Goal: Information Seeking & Learning: Learn about a topic

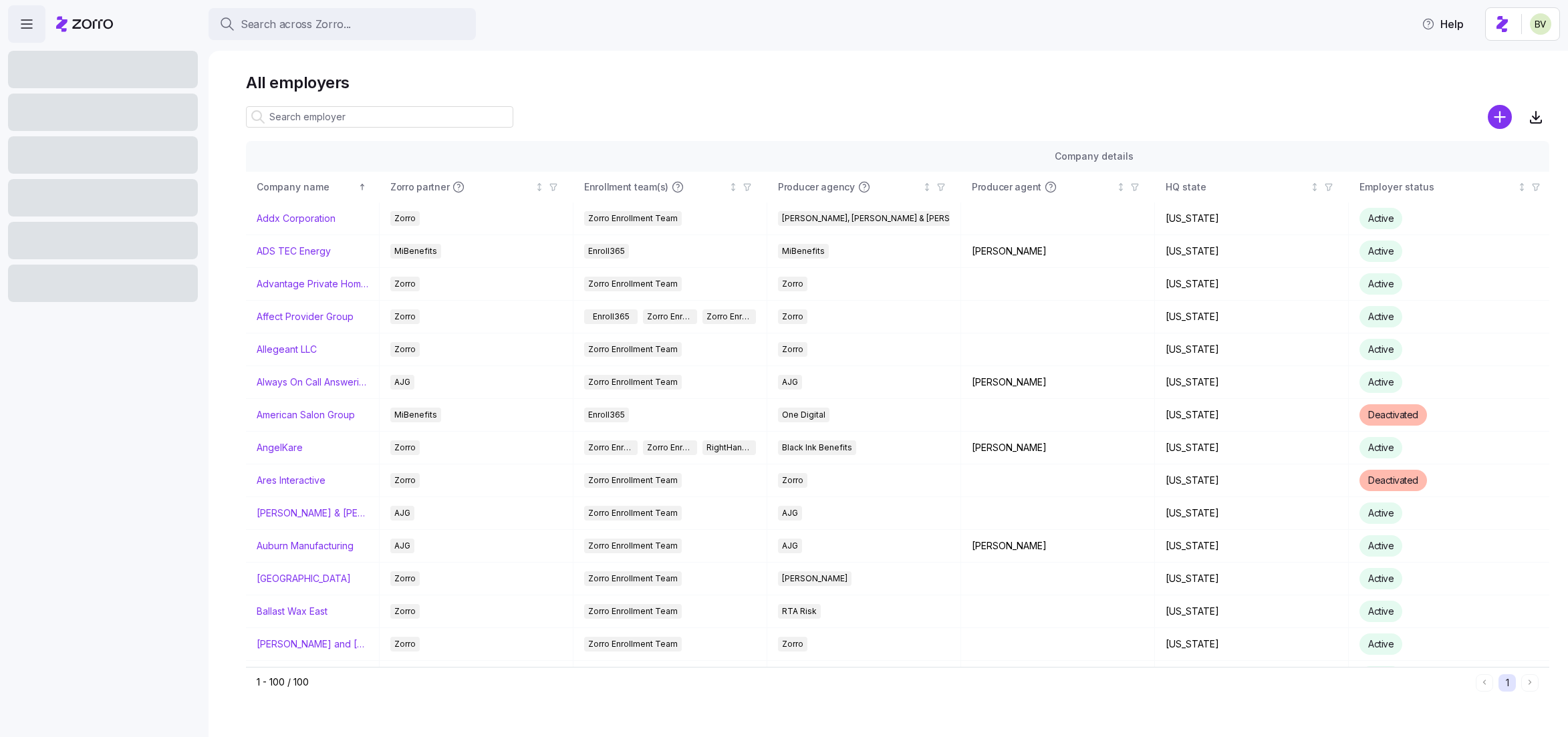
click at [296, 113] on input at bounding box center [380, 117] width 267 height 22
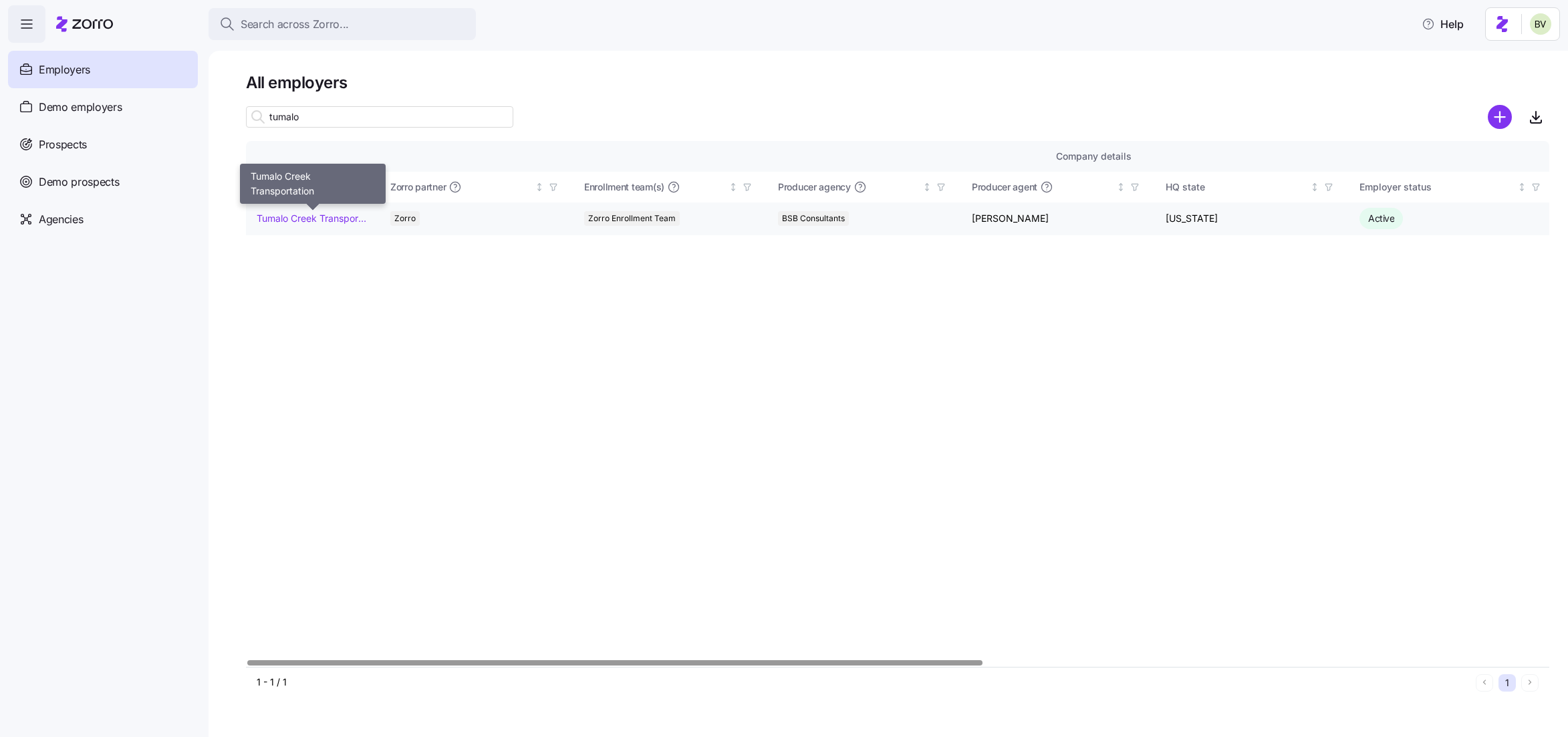
type input "tumalo"
click at [287, 212] on link "Tumalo Creek Transportation" at bounding box center [312, 218] width 112 height 14
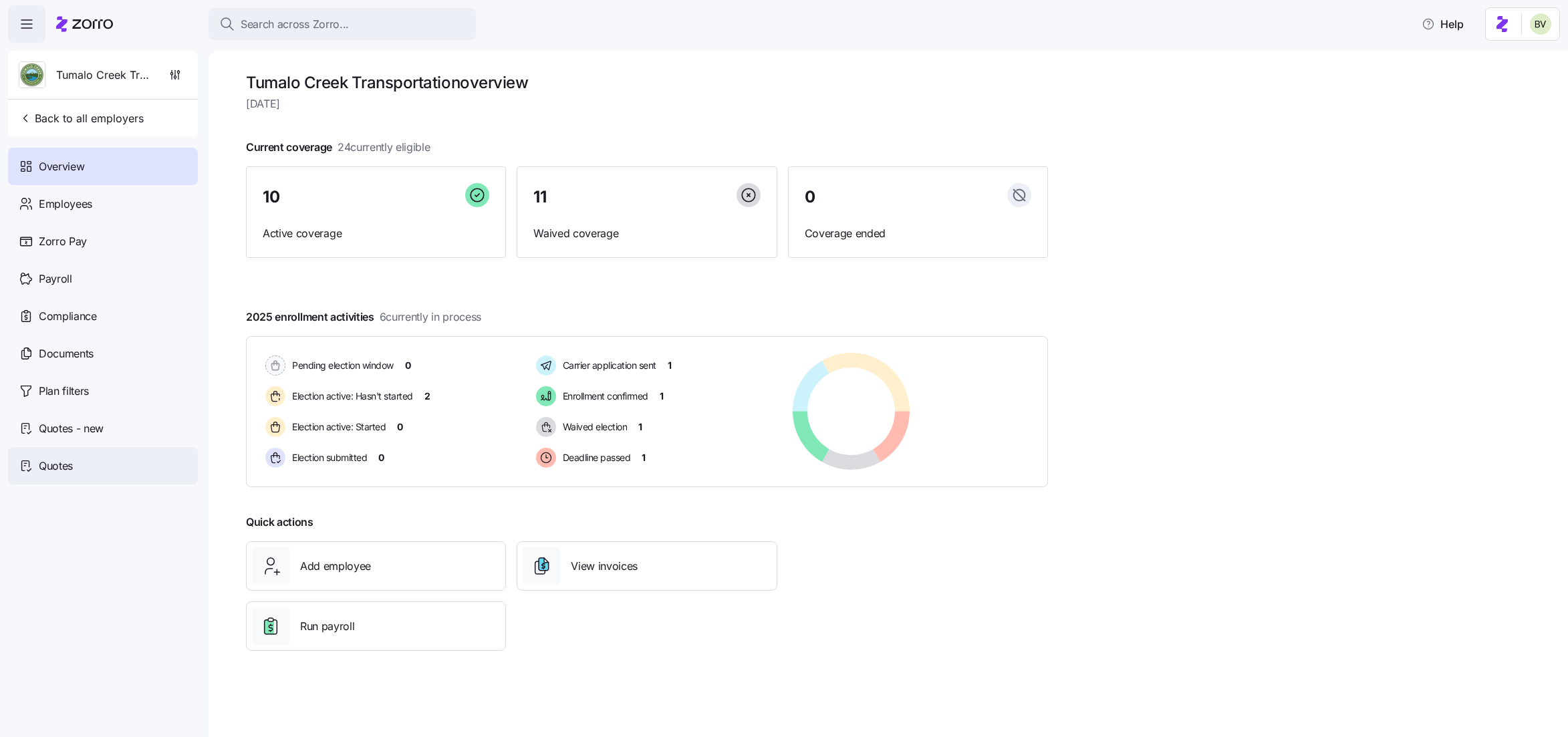
click at [100, 458] on div "Quotes" at bounding box center [103, 466] width 190 height 38
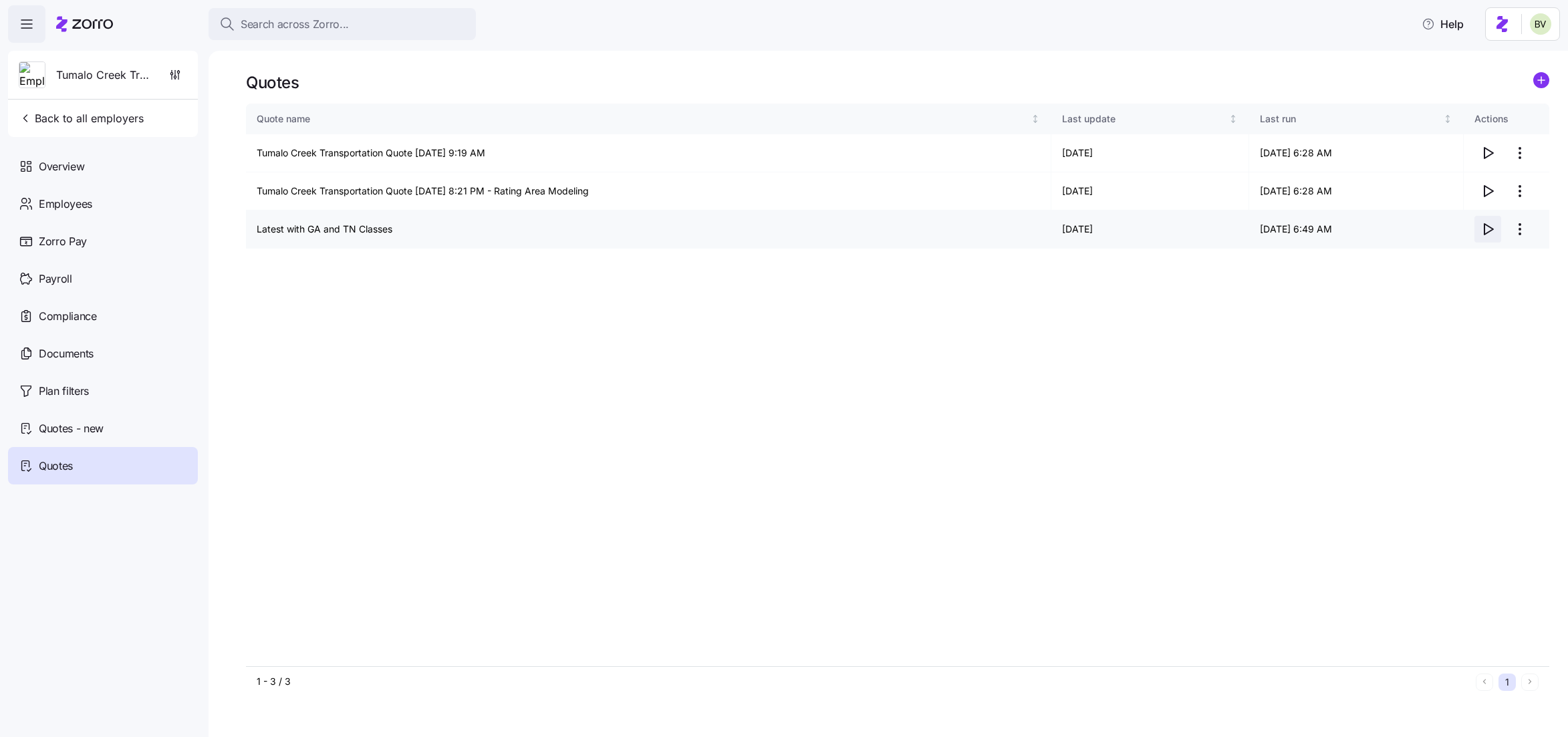
click at [1496, 226] on span "button" at bounding box center [1488, 229] width 25 height 25
click at [1485, 153] on icon "button" at bounding box center [1489, 153] width 9 height 11
click at [111, 166] on div "Overview" at bounding box center [103, 167] width 190 height 38
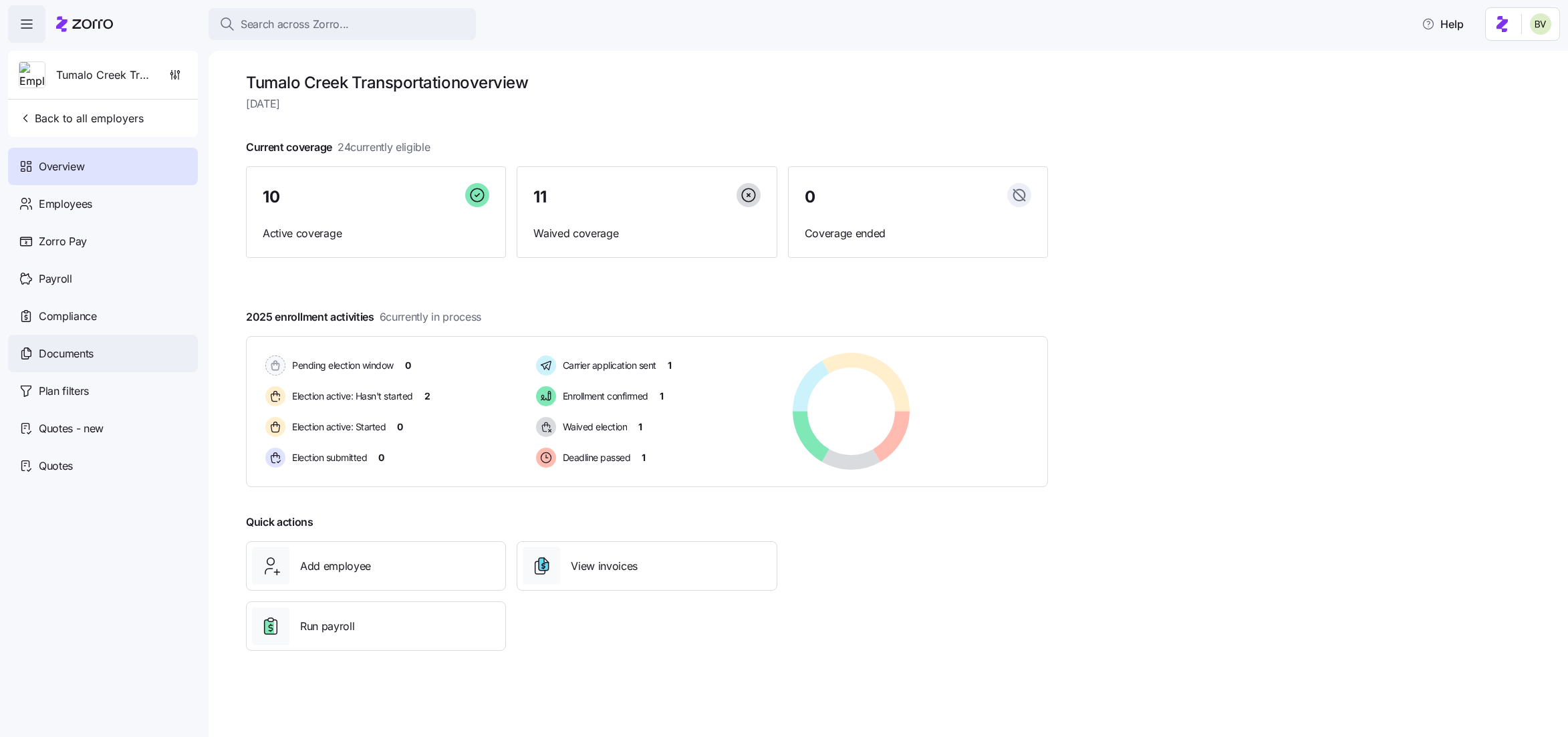
click at [62, 353] on span "Documents" at bounding box center [66, 354] width 55 height 17
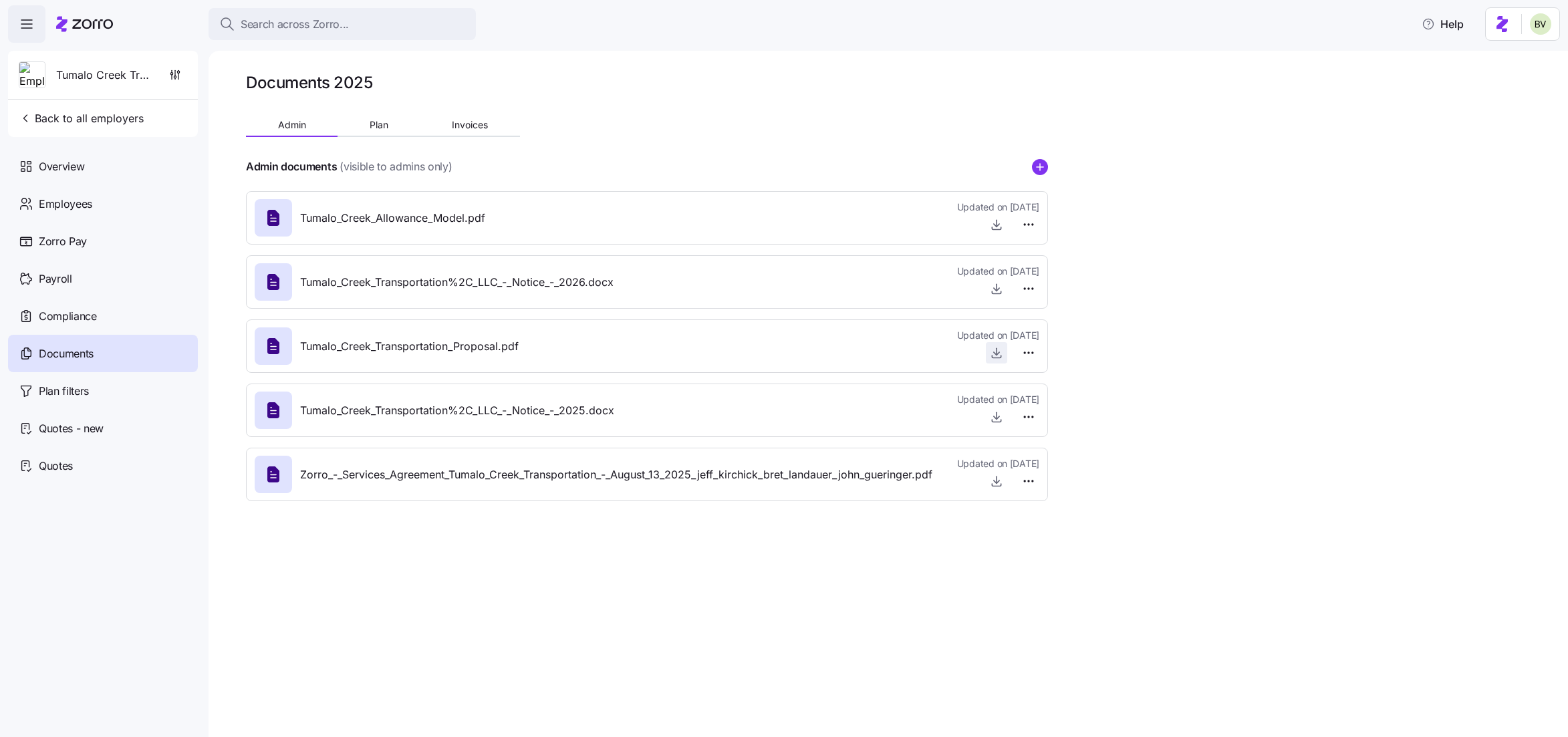
click at [997, 357] on icon "button" at bounding box center [997, 352] width 14 height 14
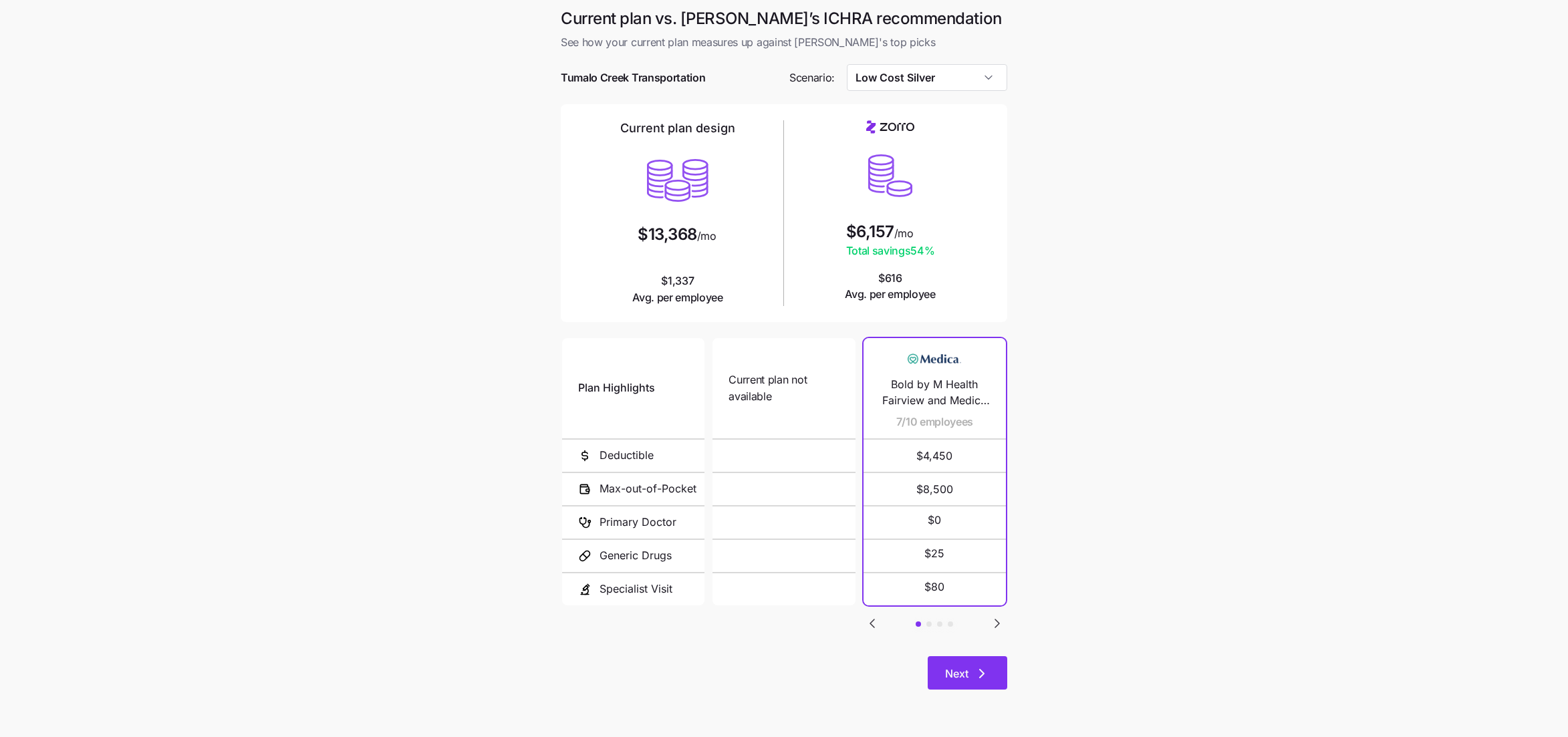
click at [988, 669] on icon "button" at bounding box center [982, 673] width 16 height 16
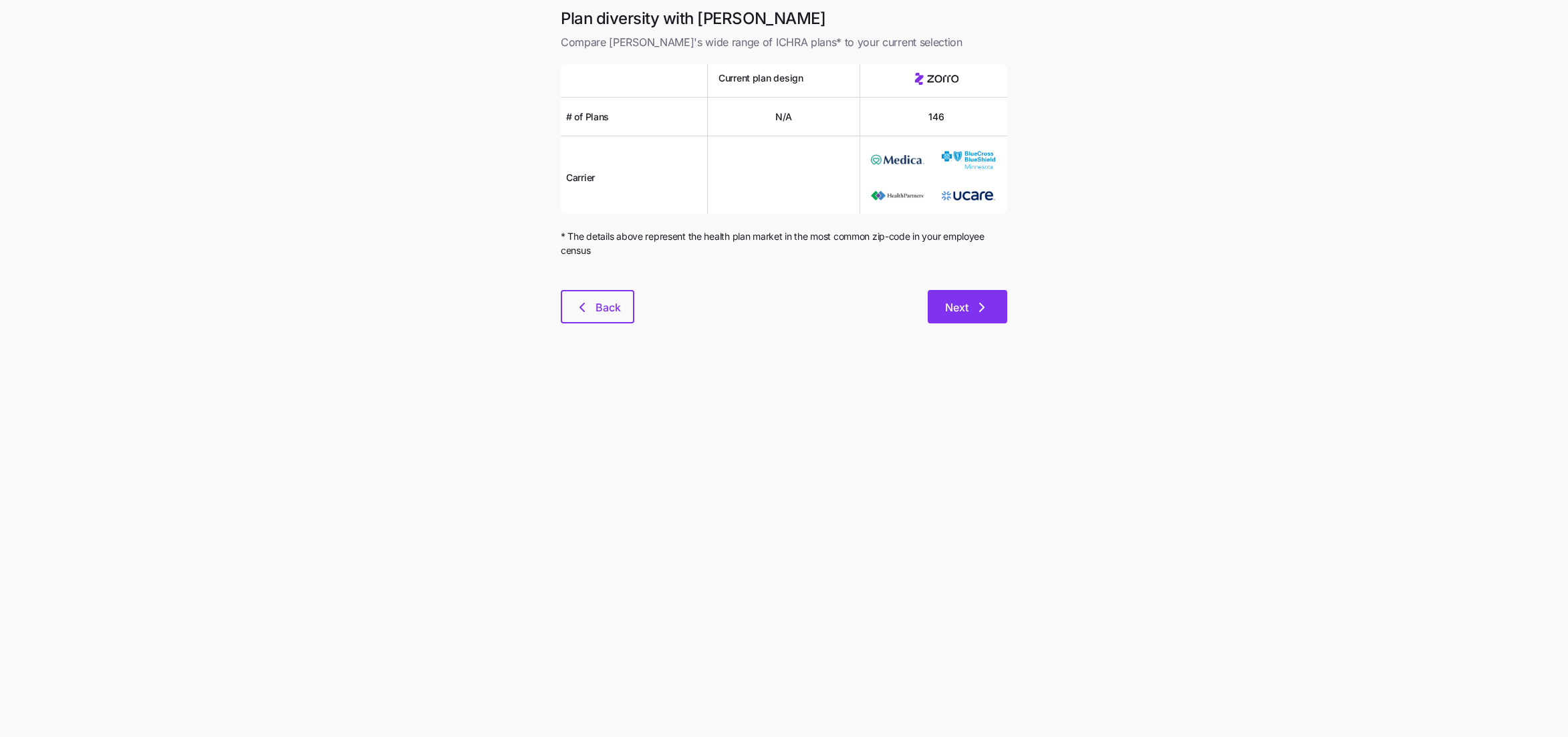
click at [948, 297] on button "Next" at bounding box center [968, 307] width 79 height 33
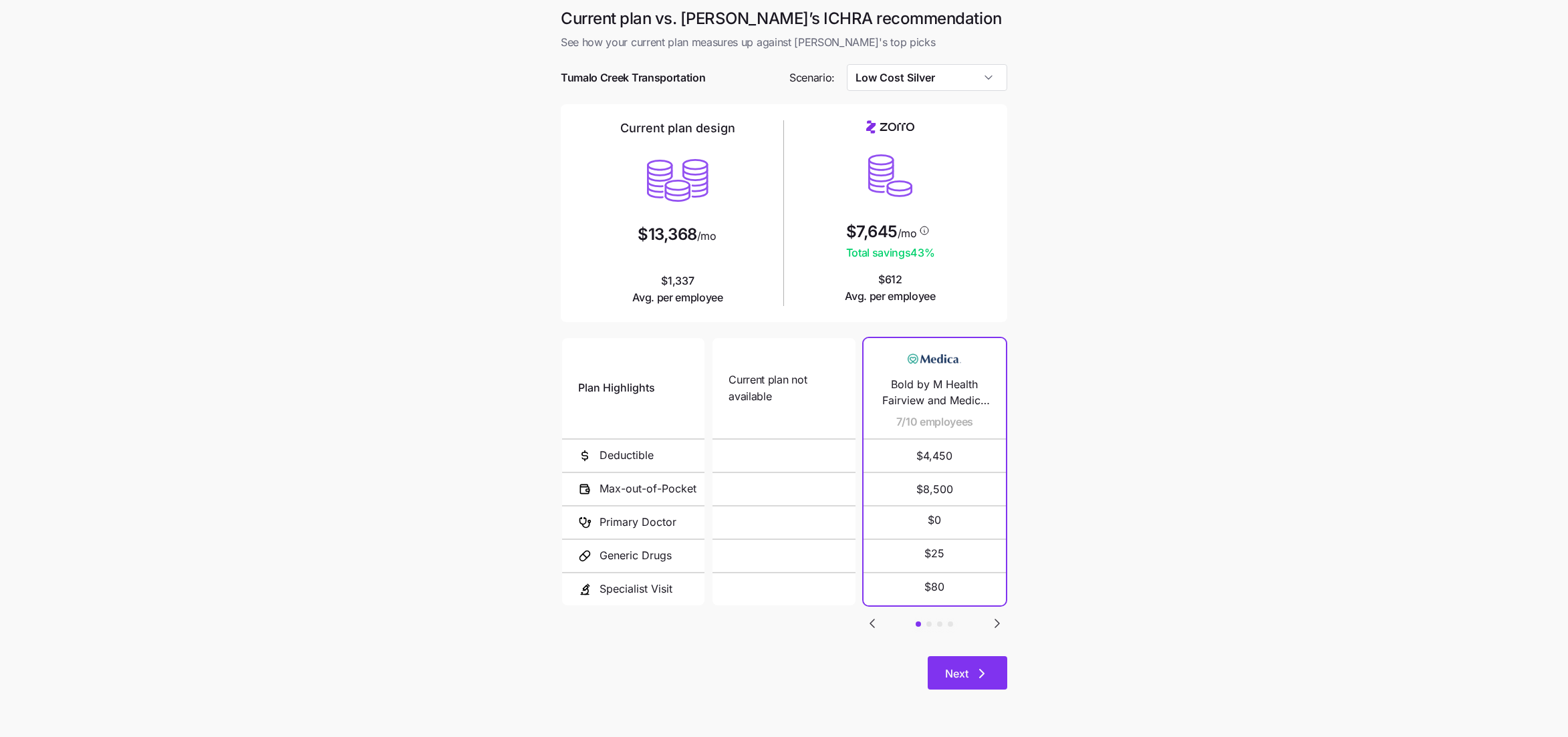
click at [961, 682] on button "Next" at bounding box center [968, 673] width 79 height 33
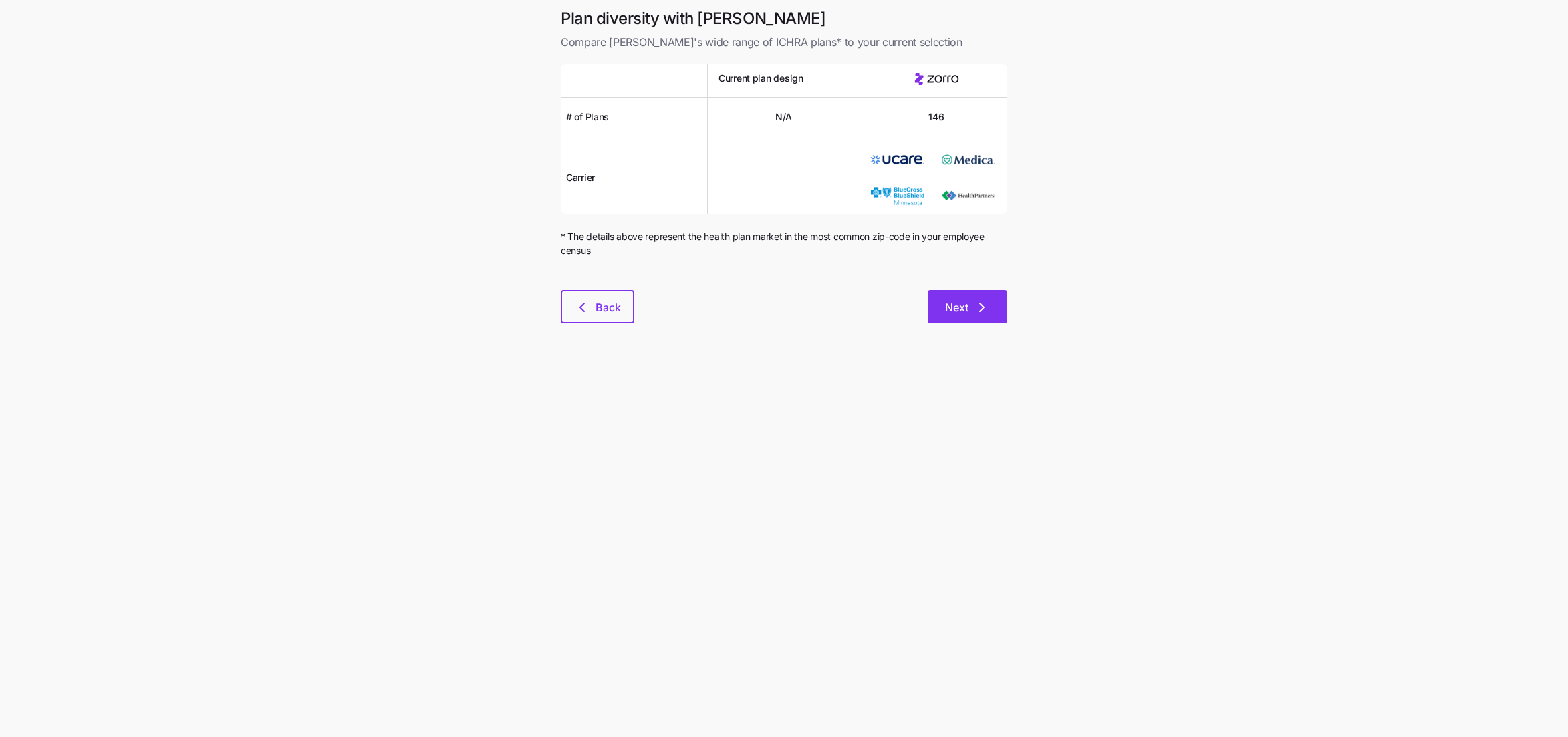
click at [938, 313] on button "Next" at bounding box center [968, 307] width 79 height 33
